Goal: Information Seeking & Learning: Learn about a topic

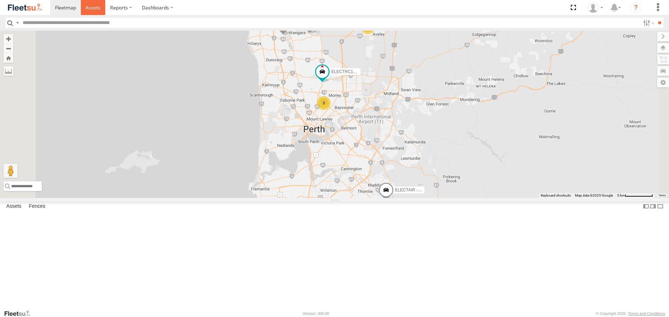
click at [93, 8] on span at bounding box center [92, 7] width 15 height 7
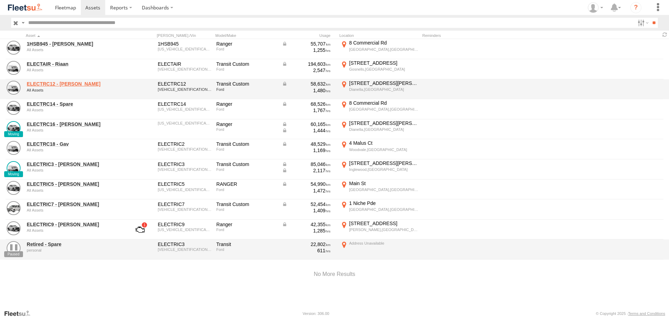
click at [69, 84] on link "ELECTRC12 - [PERSON_NAME]" at bounding box center [74, 84] width 95 height 6
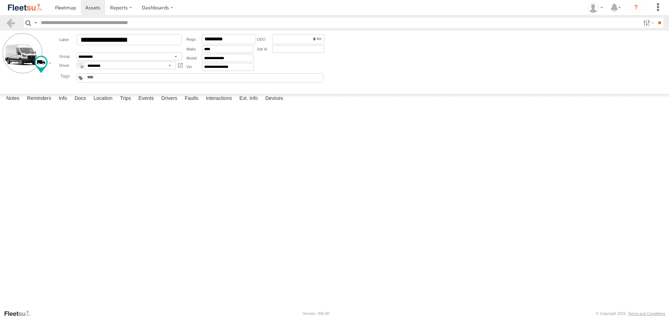
click at [28, 15] on link at bounding box center [25, 7] width 50 height 15
click at [94, 10] on span at bounding box center [92, 7] width 15 height 7
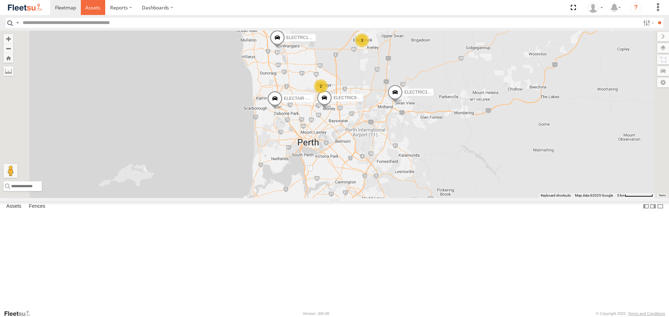
click at [100, 13] on link at bounding box center [93, 7] width 25 height 15
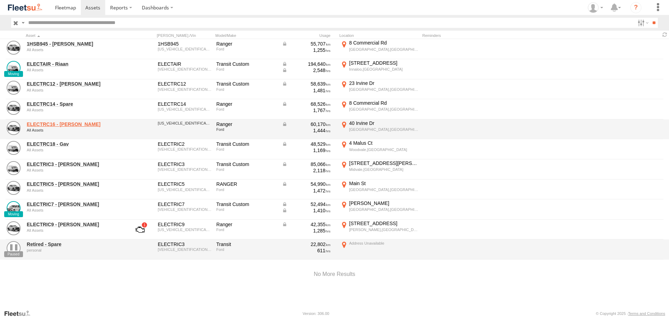
click at [46, 123] on link "ELECTRC16 - [PERSON_NAME]" at bounding box center [74, 124] width 95 height 6
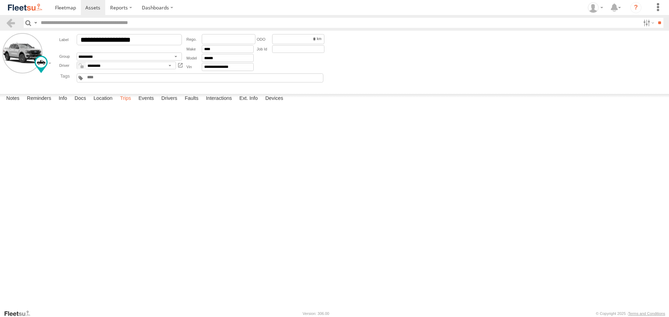
click at [129, 104] on label "Trips" at bounding box center [125, 99] width 18 height 10
click at [35, 13] on link at bounding box center [25, 7] width 50 height 15
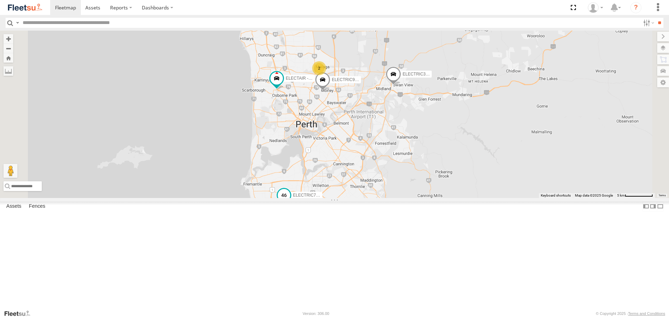
click at [291, 207] on span at bounding box center [283, 197] width 15 height 19
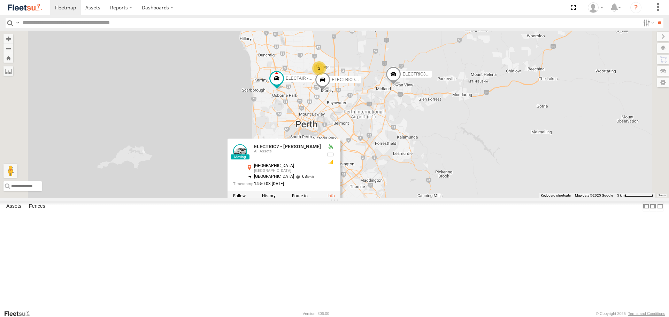
click at [380, 198] on div "ELECTRIC7 - John 3 ELECTRIC3 - Leo ELECTRC18 - Gav 2 ELECTRIC9 - Aaron ELECTAIR…" at bounding box center [334, 114] width 669 height 167
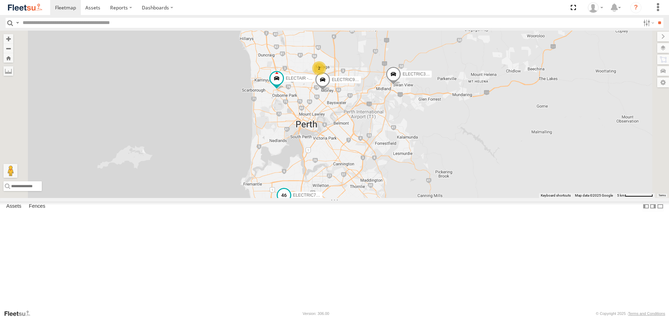
click at [290, 202] on span at bounding box center [284, 195] width 13 height 13
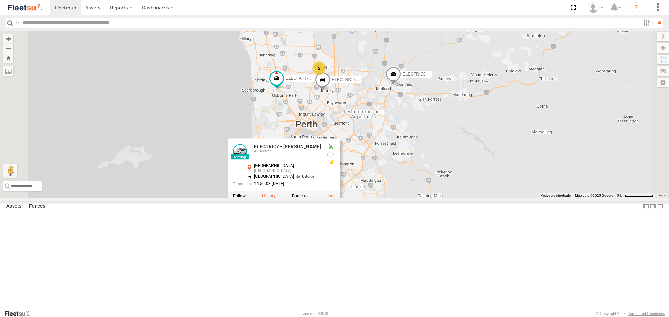
click at [275, 199] on label at bounding box center [269, 196] width 14 height 5
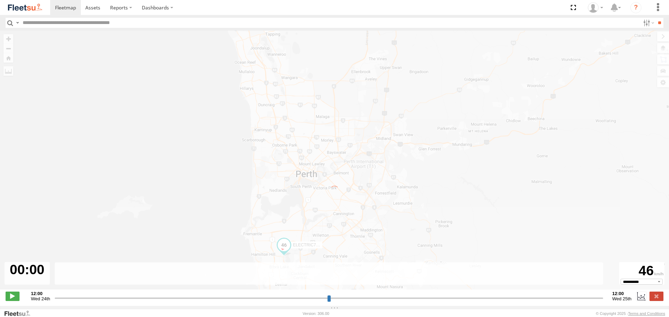
type input "**********"
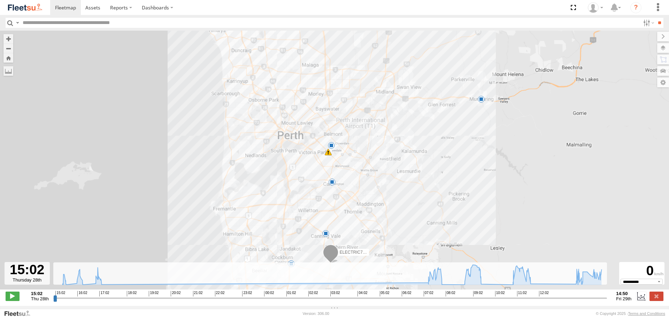
drag, startPoint x: 246, startPoint y: 256, endPoint x: 254, endPoint y: 242, distance: 16.4
click at [254, 242] on div "ELECTRIC7 - John 15:27 Thu 16:11 Thu 16:52 Thu 17:01 Thu 07:58 Fri 09:42 Fri 11…" at bounding box center [334, 164] width 669 height 266
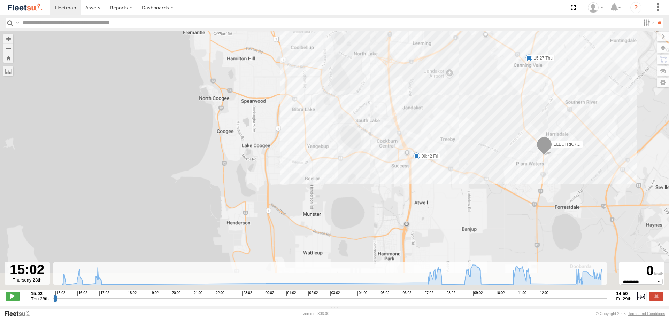
drag, startPoint x: 354, startPoint y: 200, endPoint x: 365, endPoint y: 122, distance: 79.2
click at [365, 122] on div "ELECTRIC7 - John 15:27 Thu 16:11 Thu 16:52 Thu 17:01 Thu 07:58 Fri 09:42 Fri 11…" at bounding box center [334, 164] width 669 height 266
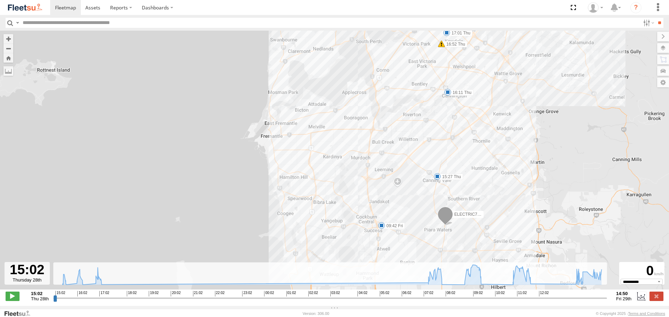
drag, startPoint x: 343, startPoint y: 82, endPoint x: 331, endPoint y: 178, distance: 96.9
click at [331, 178] on div "ELECTRIC7 - John 15:27 Thu 16:11 Thu 16:52 Thu 17:01 Thu 07:58 Fri 09:42 Fri 11…" at bounding box center [334, 164] width 669 height 266
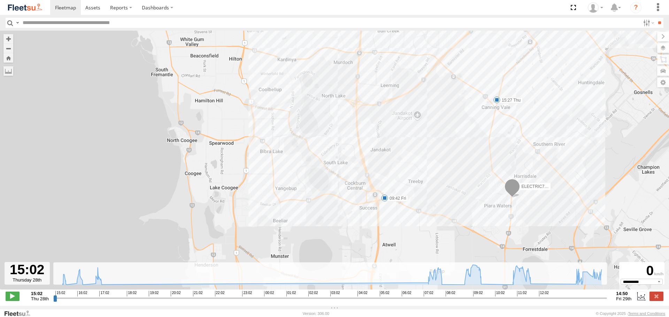
drag, startPoint x: 396, startPoint y: 179, endPoint x: 391, endPoint y: 127, distance: 52.2
click at [391, 127] on div "ELECTRIC7 - John 15:27 Thu 16:11 Thu 16:52 Thu 17:01 Thu 07:58 Fri 09:42 Fri 11…" at bounding box center [334, 164] width 669 height 266
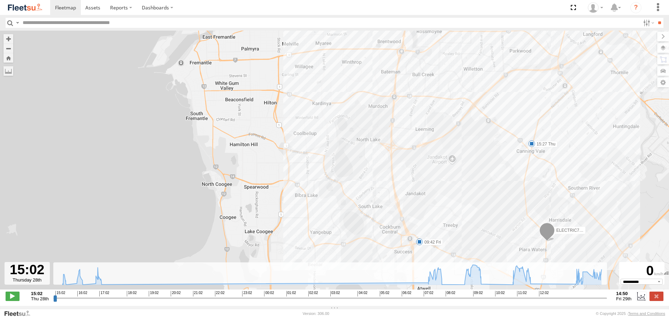
drag, startPoint x: 288, startPoint y: 118, endPoint x: 323, endPoint y: 165, distance: 59.2
click at [323, 165] on div "ELECTRIC7 - John 15:27 Thu 16:11 Thu 16:52 Thu 17:01 Thu 07:58 Fri 09:42 Fri 11…" at bounding box center [334, 164] width 669 height 266
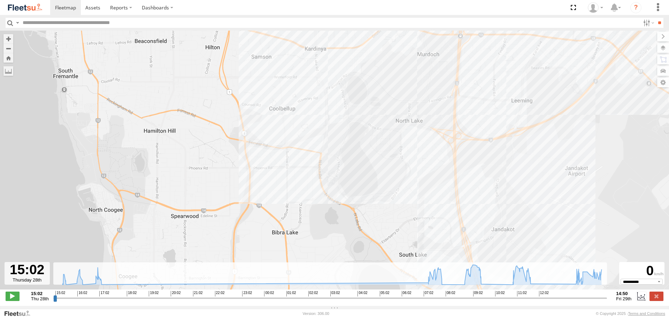
click at [39, 10] on img at bounding box center [25, 7] width 36 height 9
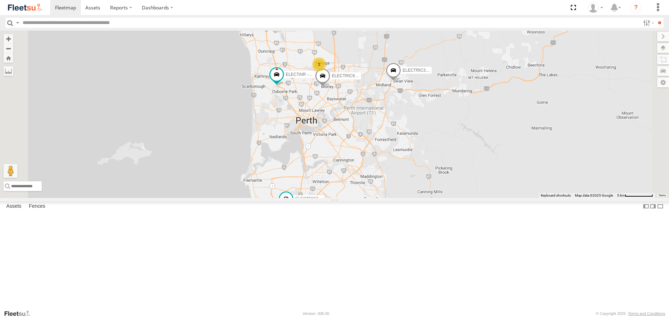
click at [0, 0] on span at bounding box center [0, 0] width 0 height 0
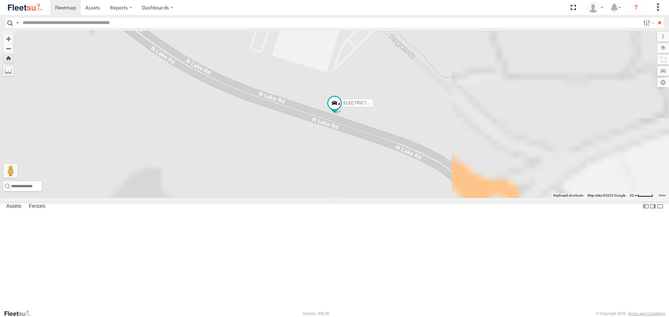
click at [0, 0] on span at bounding box center [0, 0] width 0 height 0
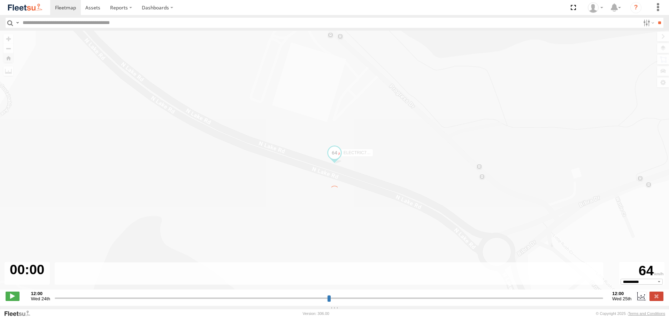
type input "**********"
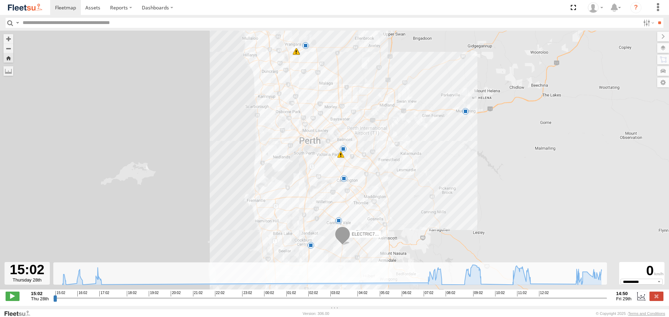
drag, startPoint x: 334, startPoint y: 209, endPoint x: 422, endPoint y: 157, distance: 101.9
click at [422, 157] on div "ELECTRIC7 - John 15:27 Thu 16:11 Thu 16:52 Thu 17:01 Thu 07:58 Fri 09:42 Fri 11…" at bounding box center [334, 164] width 669 height 266
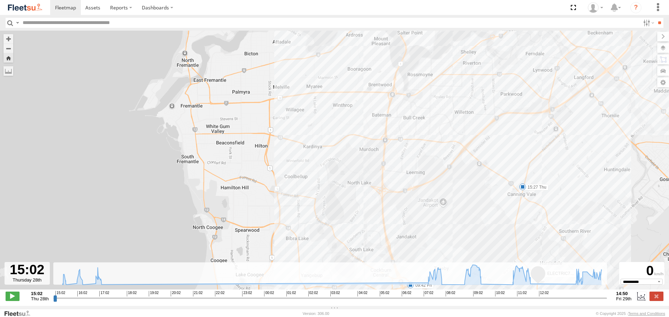
drag, startPoint x: 339, startPoint y: 207, endPoint x: 362, endPoint y: 191, distance: 28.5
click at [362, 191] on div "ELECTRIC7 - John 15:27 Thu 16:11 Thu 16:52 Thu 17:01 Thu 07:58 Fri 09:42 Fri 11…" at bounding box center [334, 164] width 669 height 266
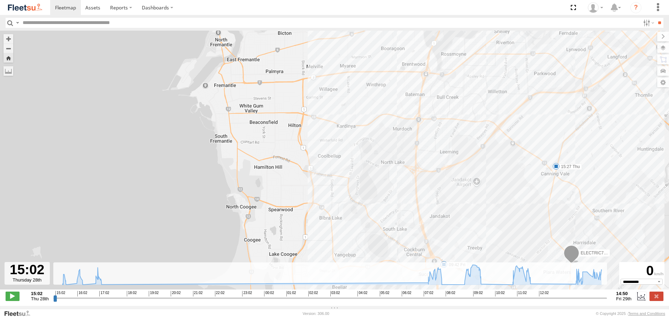
click at [32, 11] on img at bounding box center [25, 7] width 36 height 9
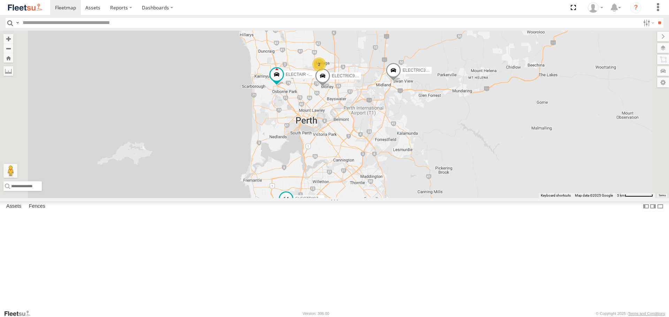
click at [292, 205] on span at bounding box center [286, 199] width 13 height 13
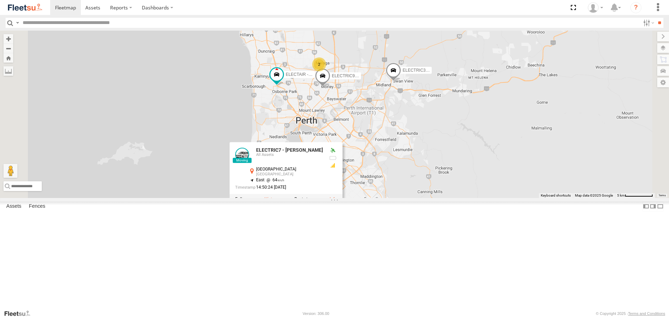
click at [278, 202] on label at bounding box center [271, 199] width 14 height 5
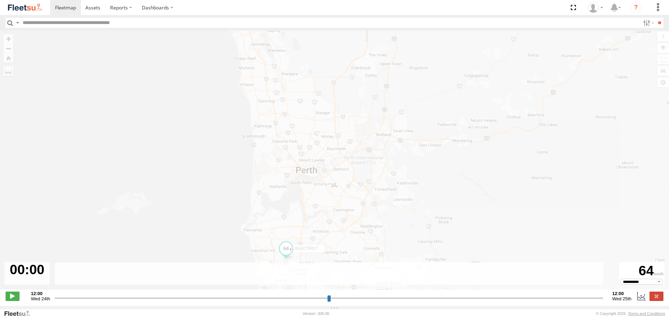
type input "**********"
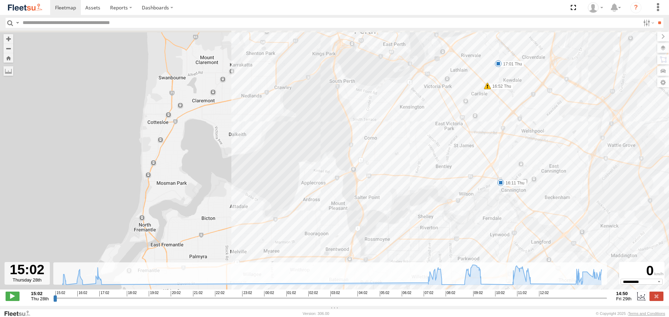
drag, startPoint x: 348, startPoint y: 140, endPoint x: 378, endPoint y: 236, distance: 100.7
click at [378, 236] on div "ELECTRIC7 - John 15:27 Thu 16:11 Thu 16:52 Thu 17:01 Thu 07:58 Fri 09:42 Fri 11…" at bounding box center [334, 164] width 669 height 266
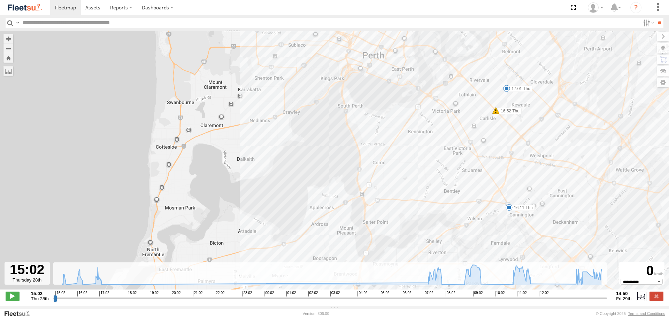
drag, startPoint x: 372, startPoint y: 140, endPoint x: 380, endPoint y: 218, distance: 78.1
click at [380, 218] on div "ELECTRIC7 - John 15:27 Thu 16:11 Thu 16:52 Thu 17:01 Thu 07:58 Fri 09:42 Fri 11…" at bounding box center [334, 164] width 669 height 266
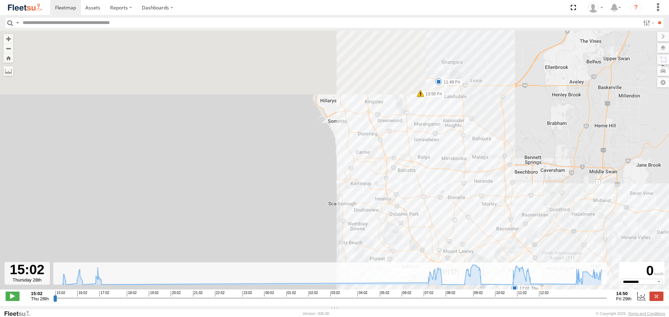
drag, startPoint x: 377, startPoint y: 108, endPoint x: 460, endPoint y: 249, distance: 163.0
click at [460, 249] on div "ELECTRIC7 - John 15:27 Thu 16:11 Thu 16:52 Thu 17:01 Thu 07:58 Fri 09:42 Fri 11…" at bounding box center [334, 164] width 669 height 266
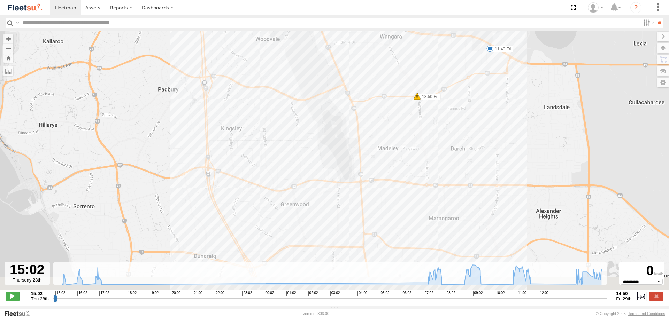
drag, startPoint x: 421, startPoint y: 140, endPoint x: 438, endPoint y: 89, distance: 53.6
click at [438, 89] on div "ELECTRIC7 - John 15:27 Thu 16:11 Thu 16:52 Thu 17:01 Thu 07:58 Fri 09:42 Fri 11…" at bounding box center [334, 164] width 669 height 266
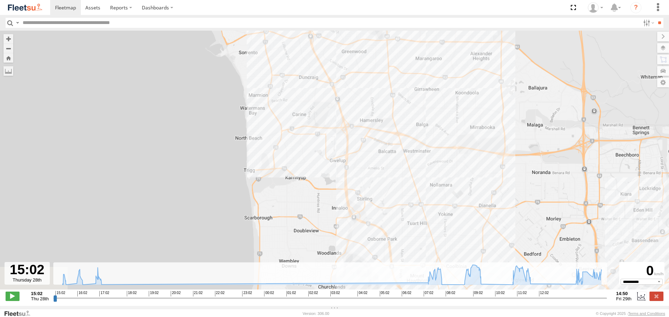
drag, startPoint x: 484, startPoint y: 221, endPoint x: 464, endPoint y: 92, distance: 131.1
click at [460, 108] on div "ELECTRIC7 - John 15:27 Thu 16:11 Thu 16:52 Thu 17:01 Thu 07:58 Fri 09:42 Fri 11…" at bounding box center [334, 164] width 669 height 266
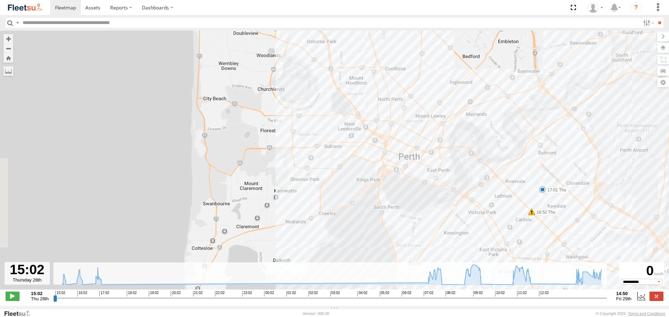
drag, startPoint x: 503, startPoint y: 205, endPoint x: 448, endPoint y: 48, distance: 166.3
click at [449, 49] on div "ELECTRIC7 - John 15:27 Thu 16:11 Thu 16:52 Thu 17:01 Thu 07:58 Fri 09:42 Fri 11…" at bounding box center [334, 164] width 669 height 266
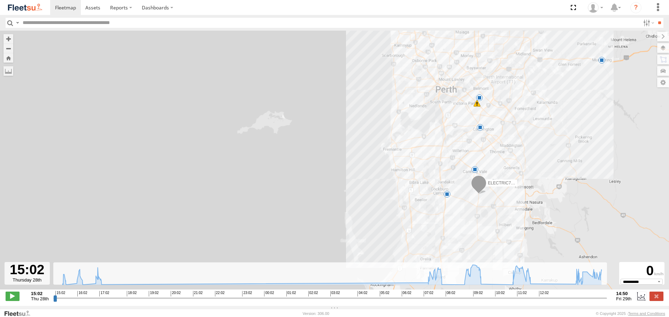
drag, startPoint x: 449, startPoint y: 217, endPoint x: 471, endPoint y: 150, distance: 70.2
click at [471, 150] on div "ELECTRIC7 - John 15:27 Thu 16:11 Thu 16:52 Thu 17:01 Thu 07:58 Fri 09:42 Fri 11…" at bounding box center [334, 164] width 669 height 266
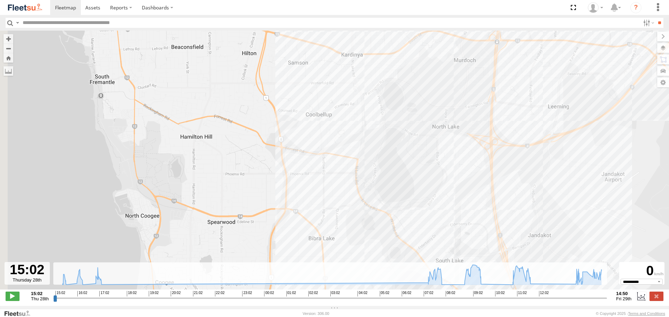
drag, startPoint x: 368, startPoint y: 231, endPoint x: 422, endPoint y: 193, distance: 66.0
click at [422, 193] on div "ELECTRIC7 - John 15:27 Thu 16:11 Thu 16:52 Thu 17:01 Thu 07:58 Fri 09:42 Fri 11…" at bounding box center [334, 164] width 669 height 266
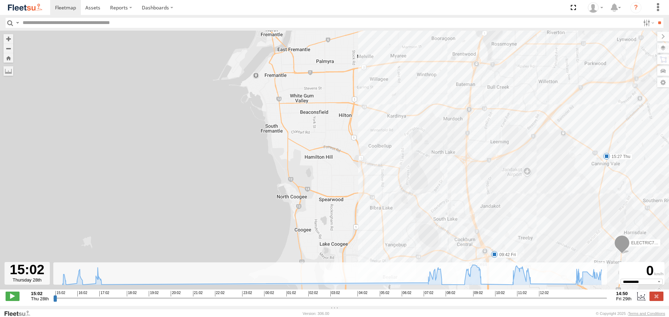
drag, startPoint x: 405, startPoint y: 96, endPoint x: 404, endPoint y: 164, distance: 67.2
click at [404, 164] on div "ELECTRIC7 - John 15:27 Thu 16:11 Thu 16:52 Thu 17:01 Thu 07:58 Fri 09:42 Fri 11…" at bounding box center [334, 164] width 669 height 266
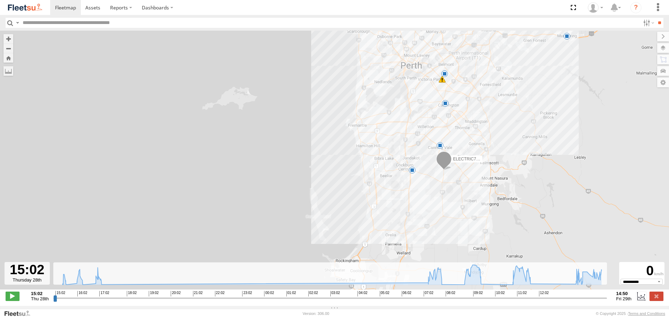
click at [34, 11] on img at bounding box center [25, 7] width 36 height 9
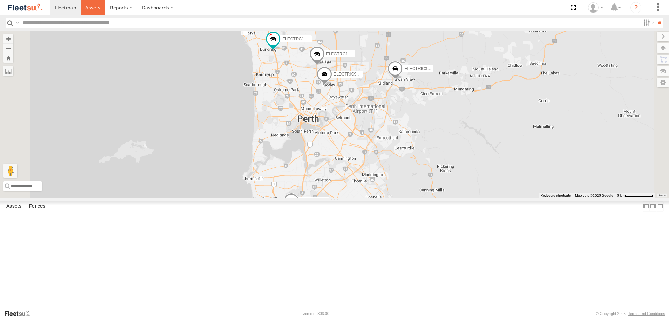
click at [86, 4] on span at bounding box center [92, 7] width 15 height 7
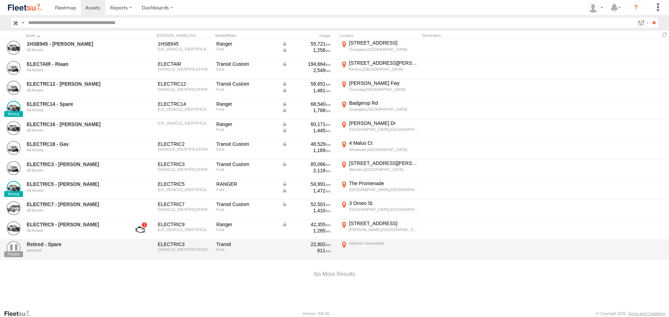
click at [41, 7] on img at bounding box center [25, 7] width 36 height 9
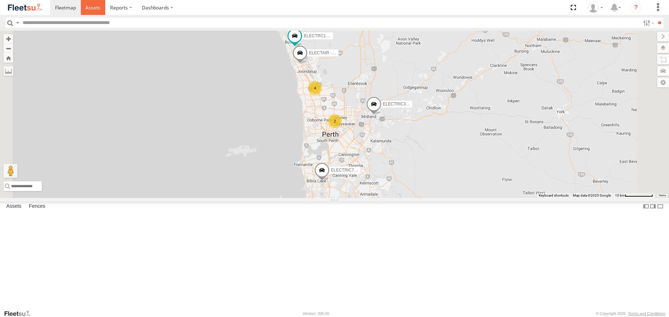
click at [97, 9] on span at bounding box center [92, 7] width 15 height 7
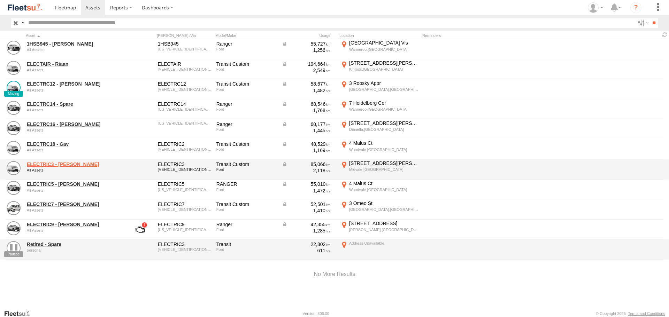
click at [55, 164] on link "ELECTRIC3 - [PERSON_NAME]" at bounding box center [74, 164] width 95 height 6
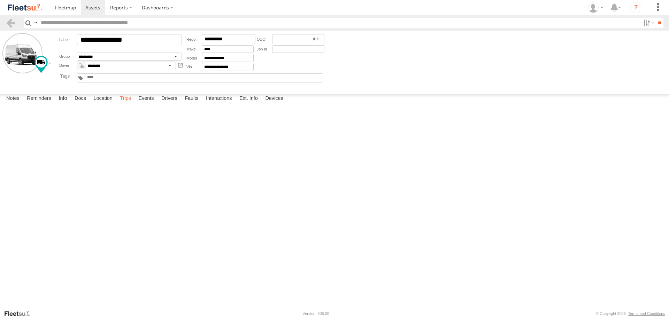
click at [126, 104] on label "Trips" at bounding box center [125, 99] width 18 height 10
